Goal: Navigation & Orientation: Go to known website

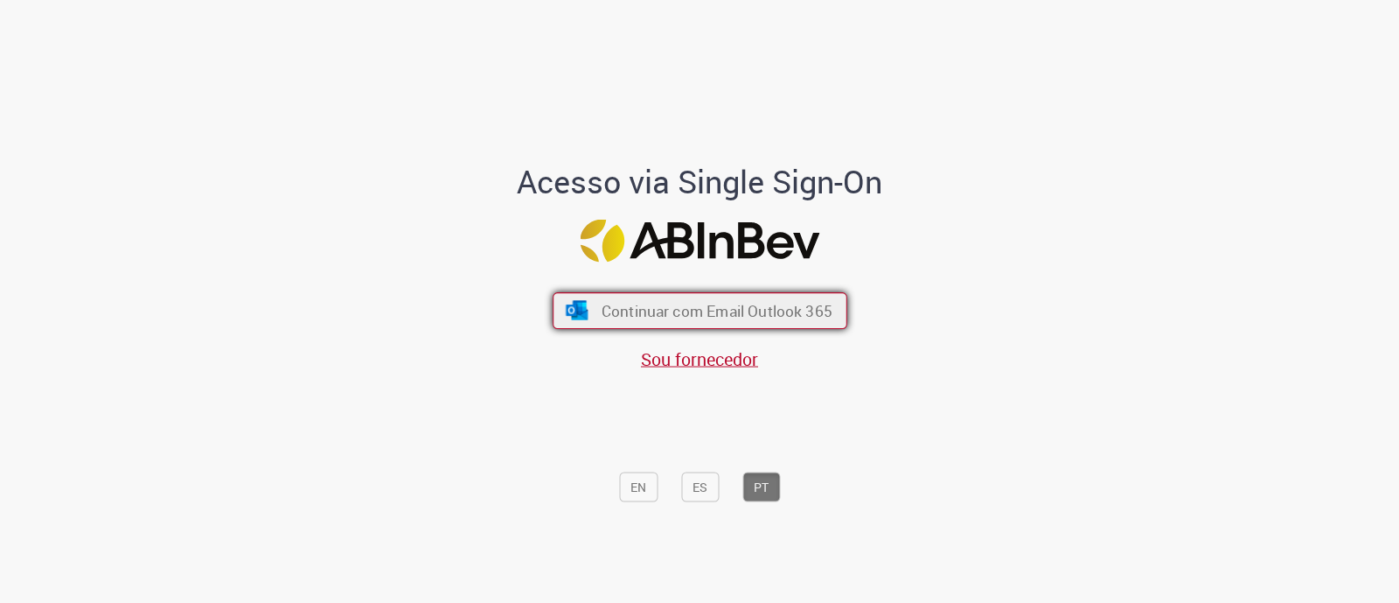
click at [714, 319] on span "Continuar com Email Outlook 365" at bounding box center [716, 311] width 231 height 20
